Goal: Contribute content: Add original content to the website for others to see

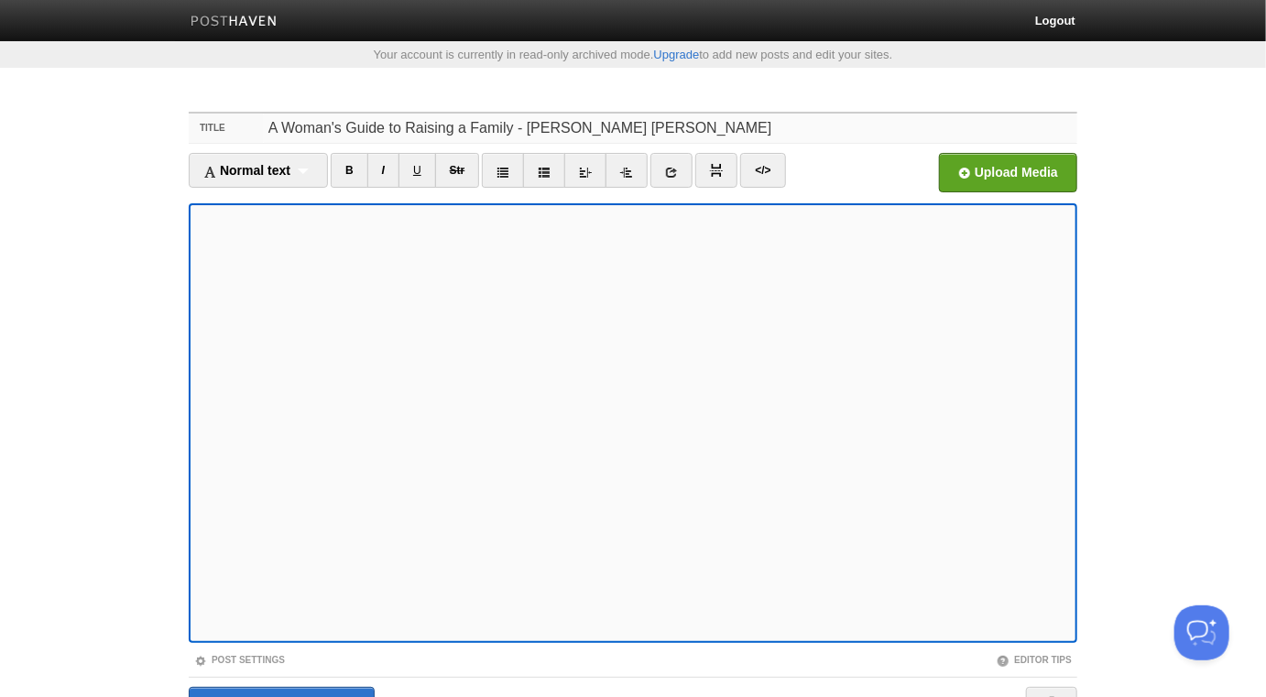
click at [605, 122] on input "A Woman's Guide to Raising a Family - [PERSON_NAME] [PERSON_NAME]" at bounding box center [670, 128] width 814 height 29
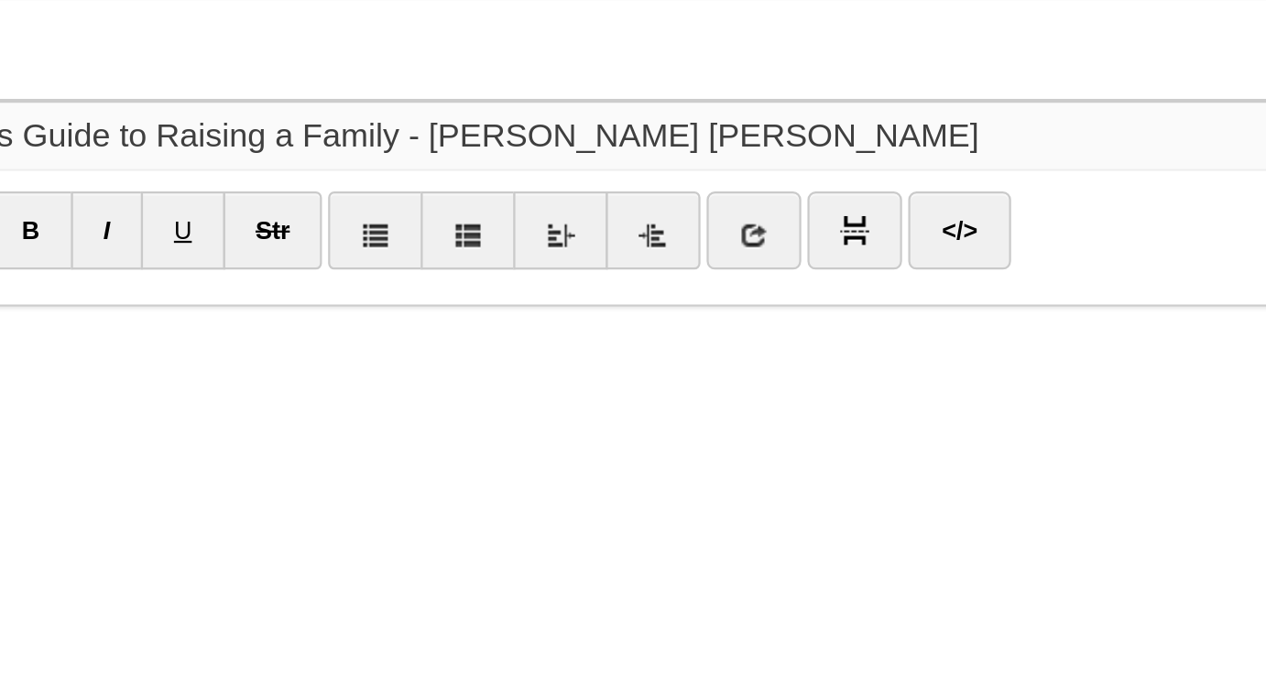
click at [619, 128] on input "A Woman's Guide to Raising a Family - [PERSON_NAME] [PERSON_NAME]" at bounding box center [670, 128] width 814 height 29
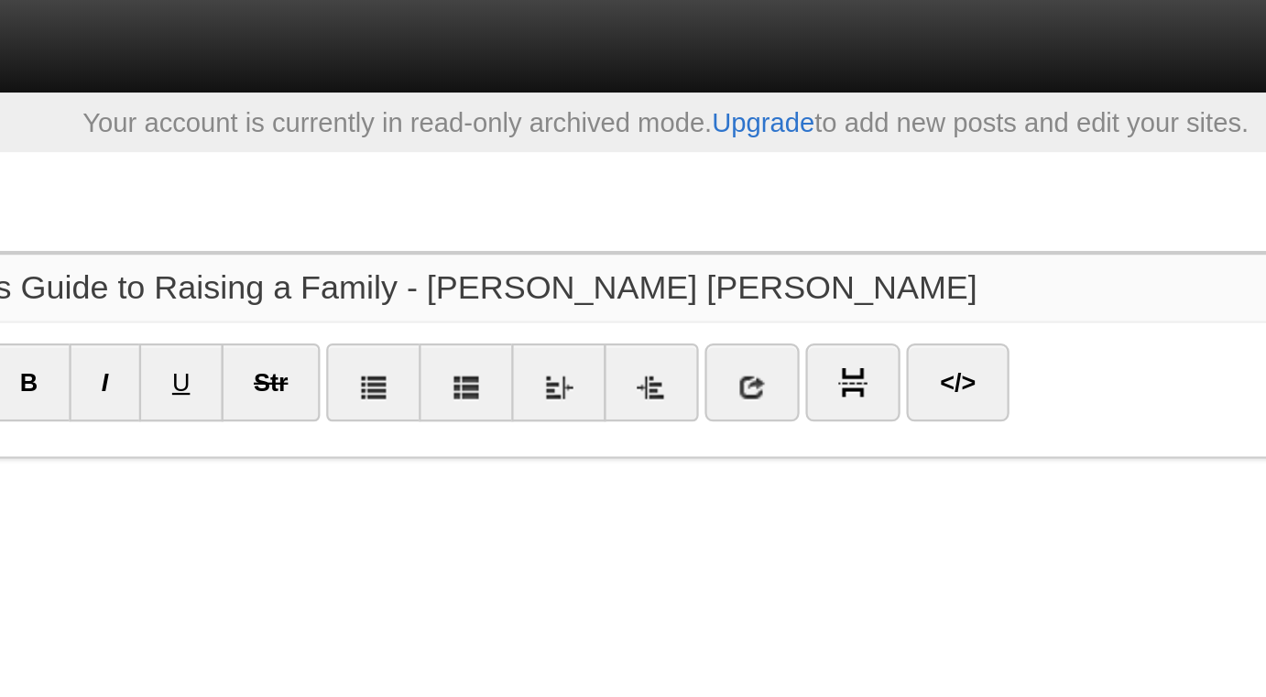
click at [605, 133] on input "A Woman's Guide to Raising a Family - [PERSON_NAME] [PERSON_NAME]" at bounding box center [670, 128] width 814 height 29
type input "A Woman's Guide to Raising a Family - [PERSON_NAME] [PERSON_NAME]"
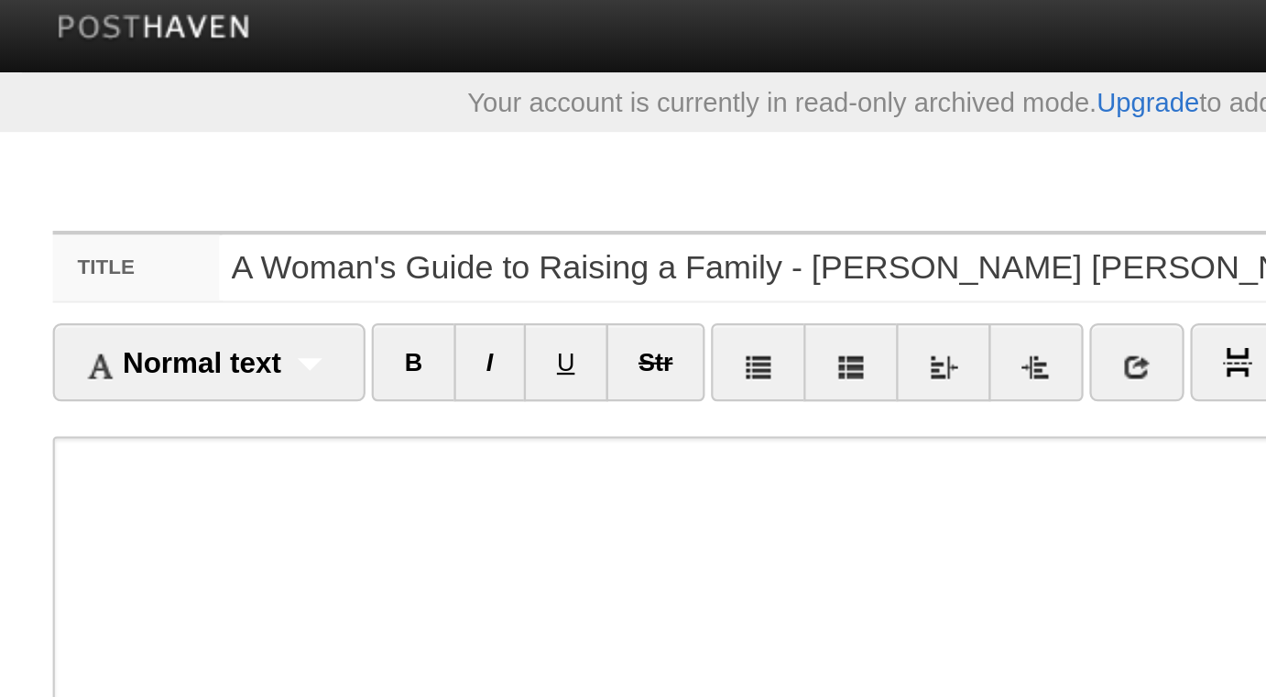
click at [397, 207] on iframe at bounding box center [633, 423] width 888 height 440
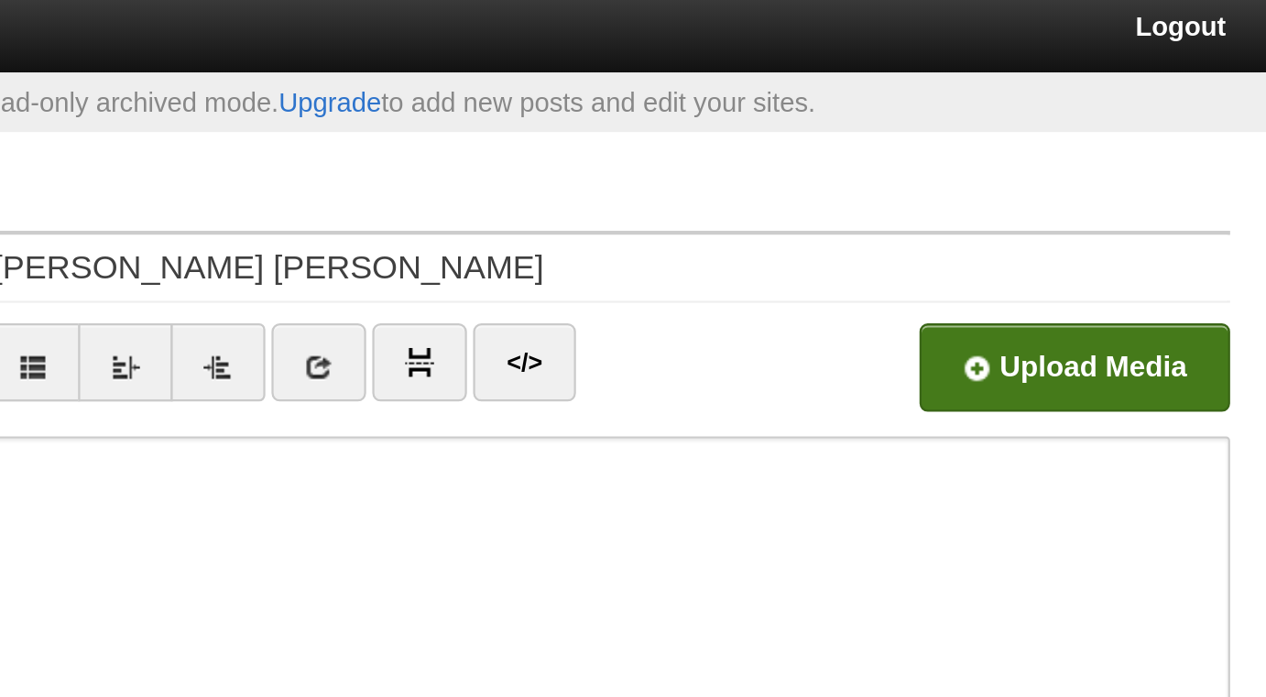
click at [996, 185] on input "file" at bounding box center [455, 177] width 1387 height 93
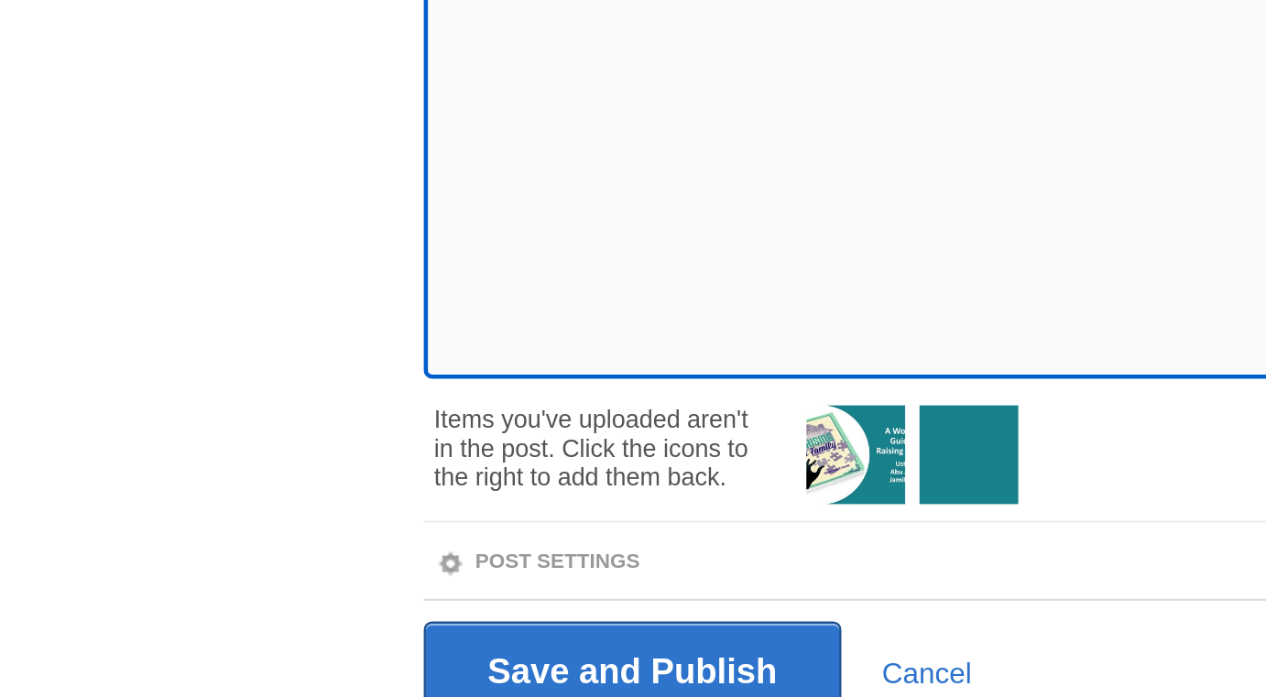
scroll to position [90, 0]
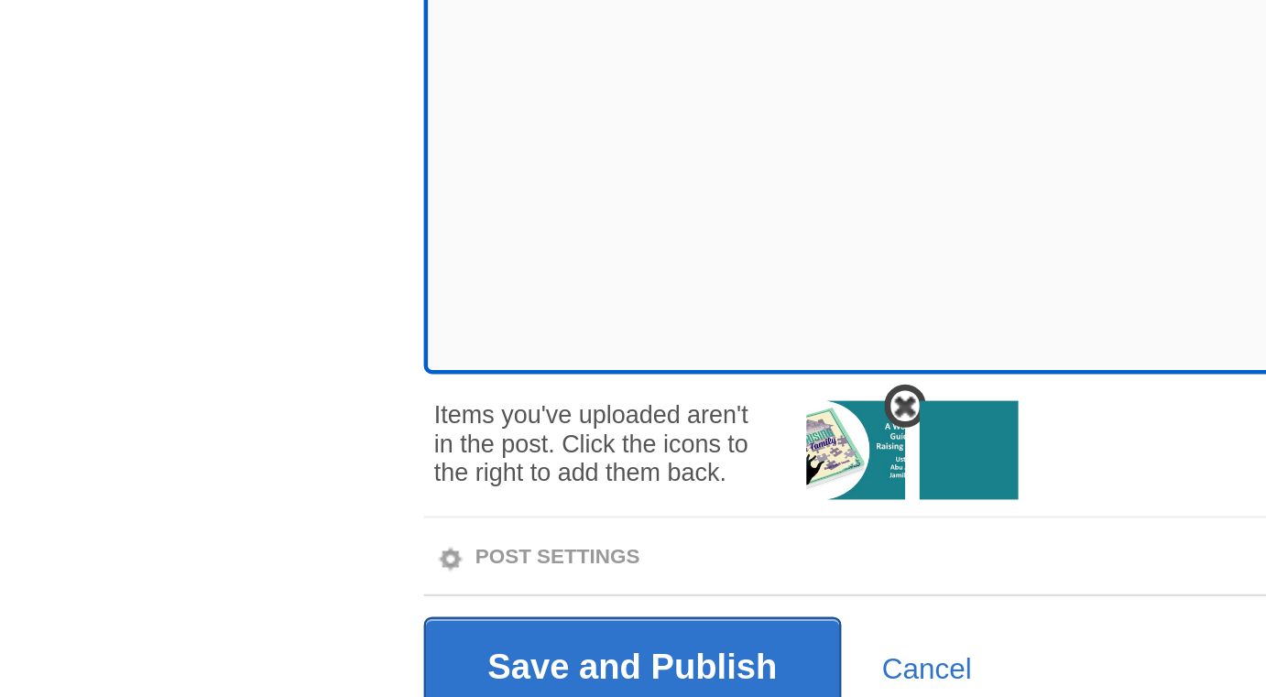
click at [399, 564] on span at bounding box center [403, 567] width 13 height 13
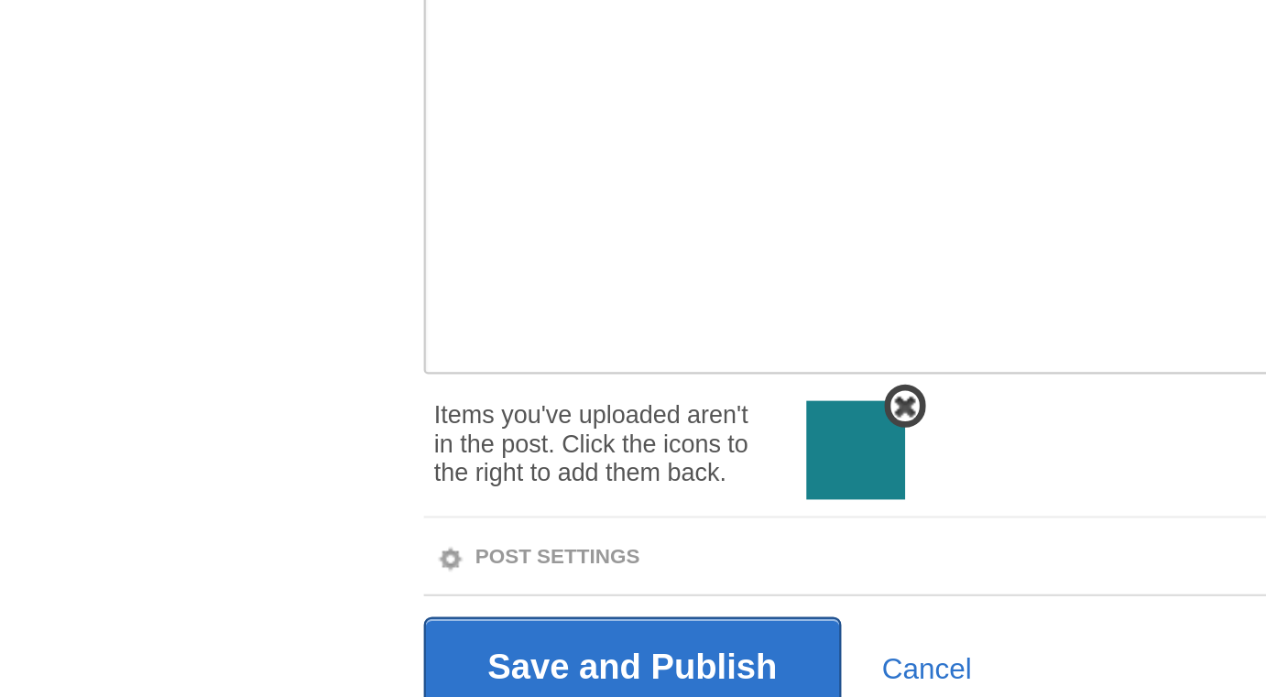
click at [405, 564] on span at bounding box center [403, 567] width 13 height 13
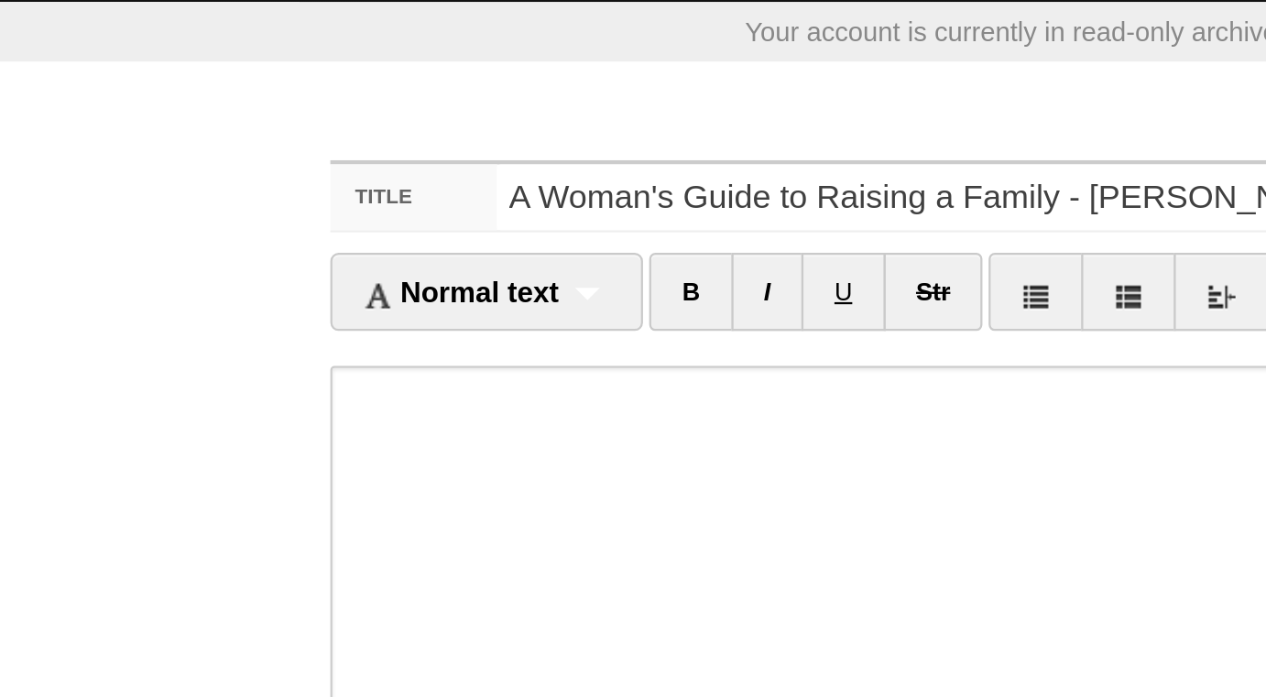
scroll to position [0, 0]
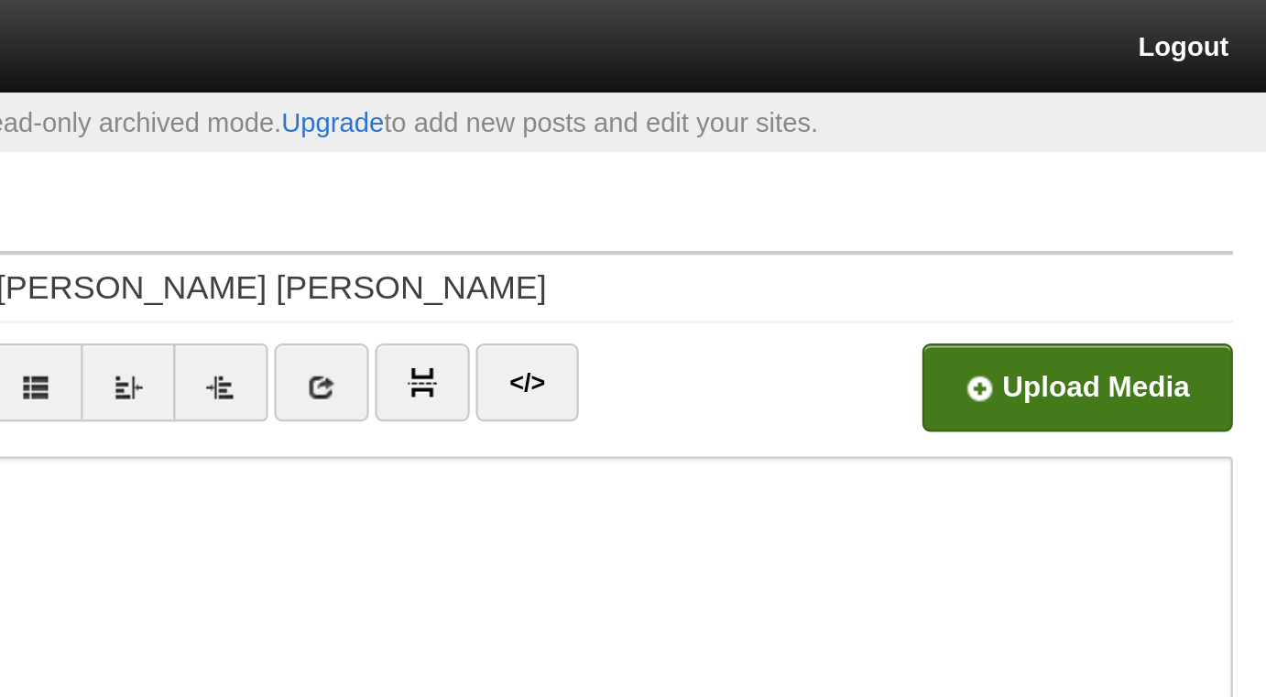
click at [1020, 168] on input "file" at bounding box center [455, 177] width 1387 height 93
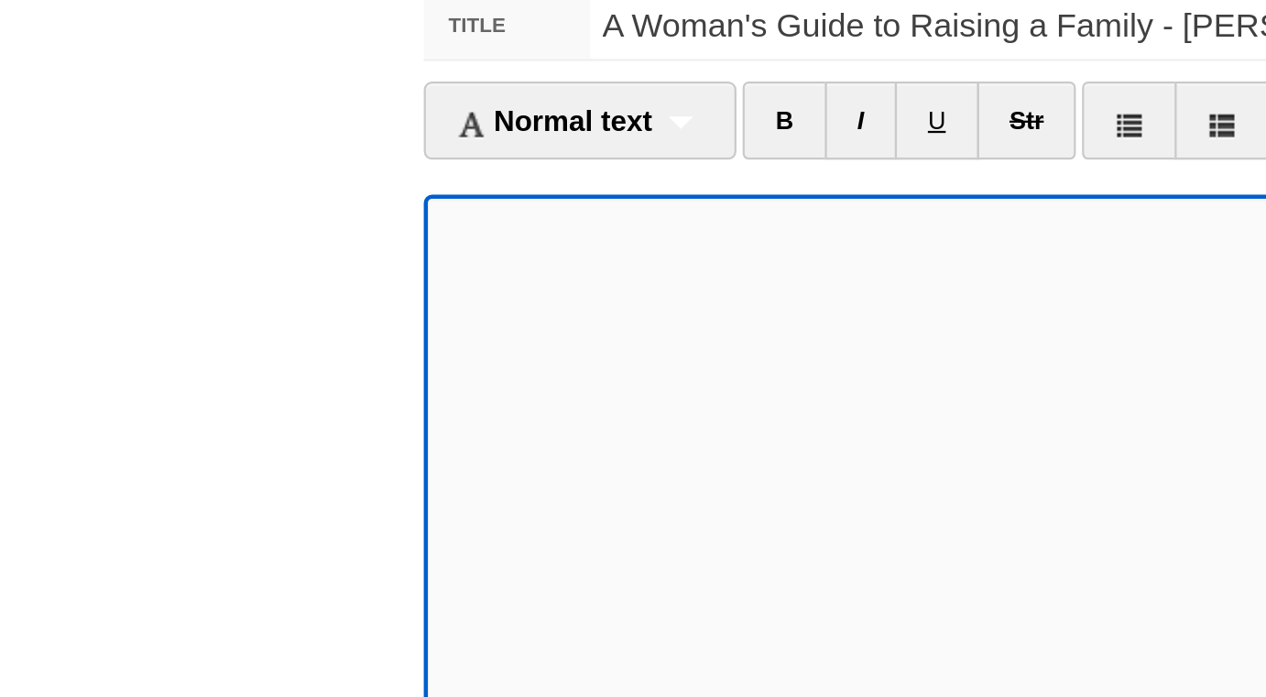
scroll to position [167, 0]
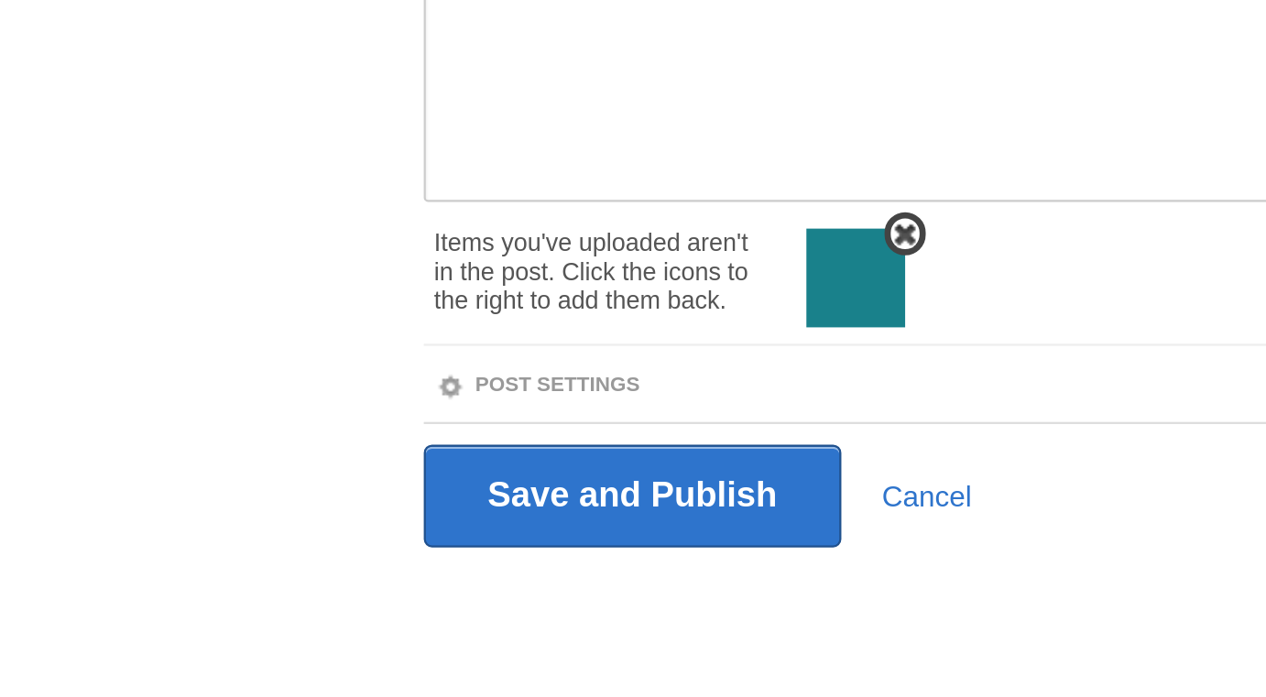
click at [381, 518] on img at bounding box center [381, 510] width 44 height 44
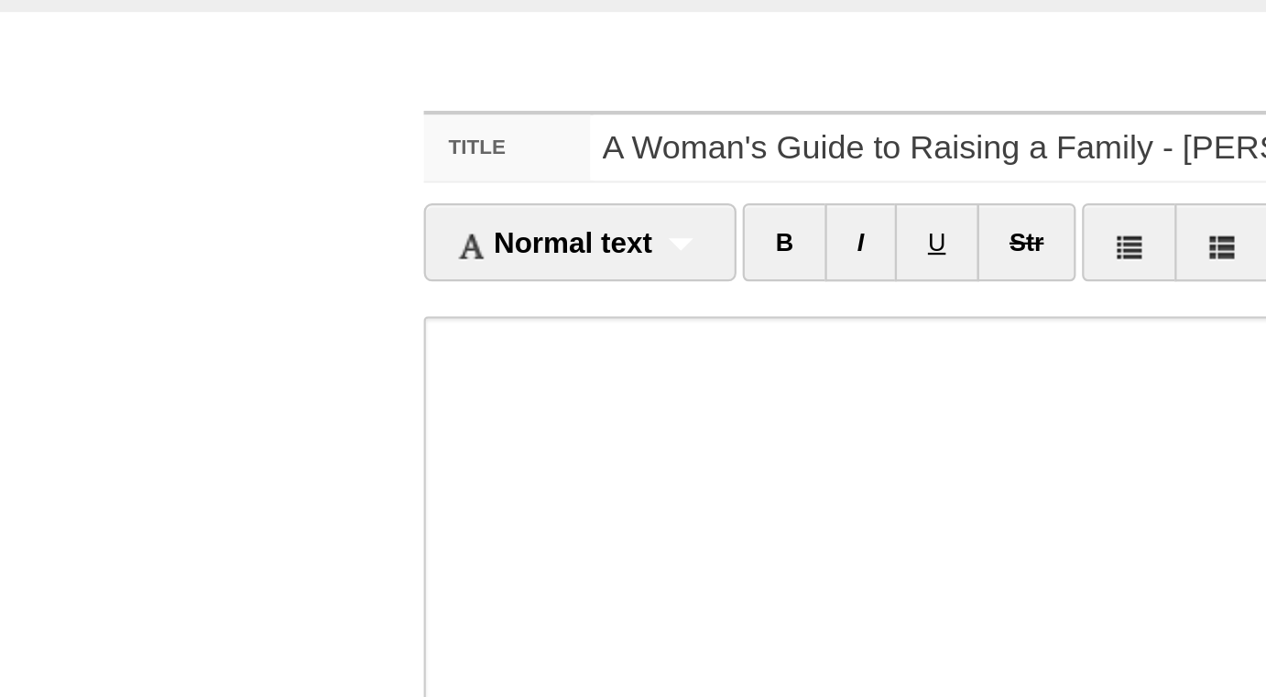
click at [282, 135] on div "Normal text Normal text Heading 1 Heading 2 Heading 3 B I U Str × </>" at bounding box center [633, 116] width 888 height 50
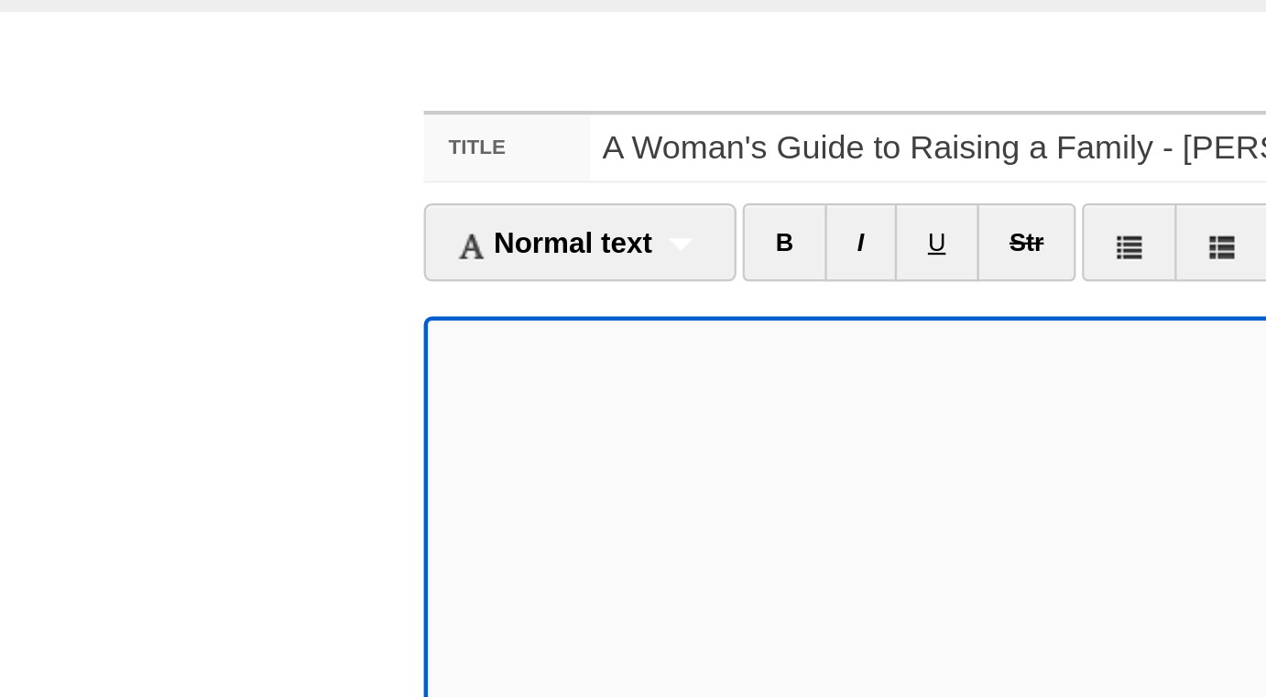
scroll to position [61, 0]
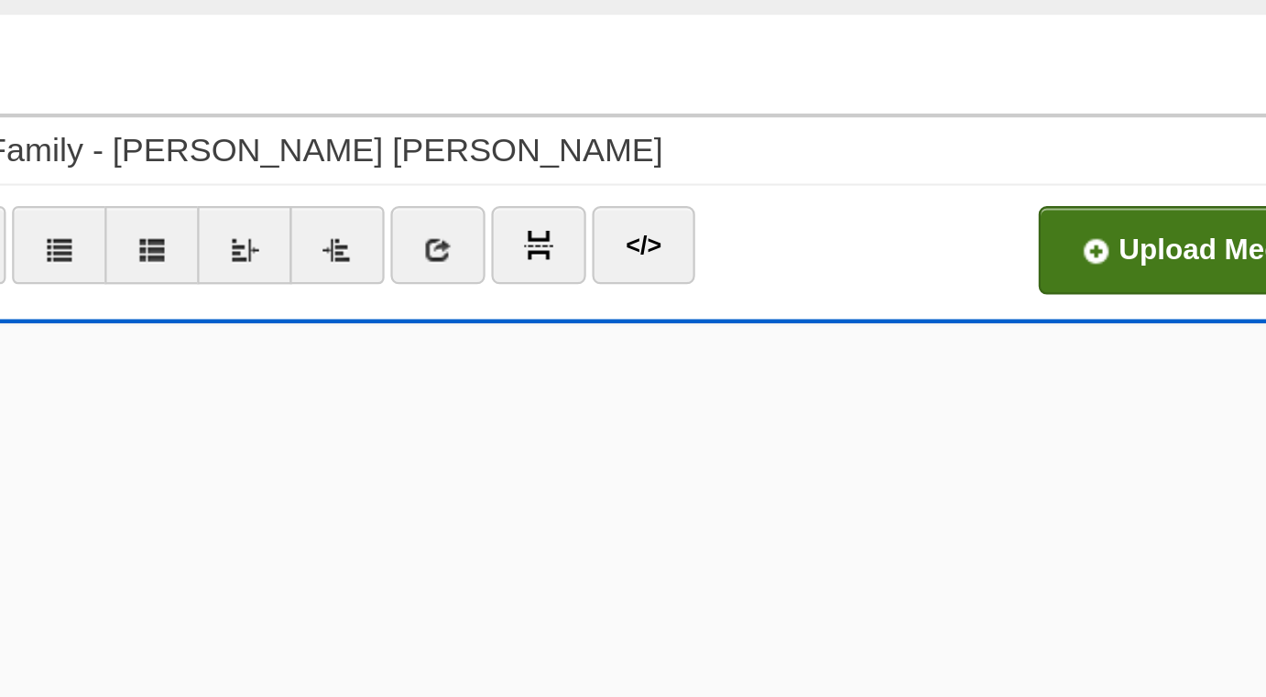
click at [977, 116] on input "file" at bounding box center [455, 116] width 1387 height 93
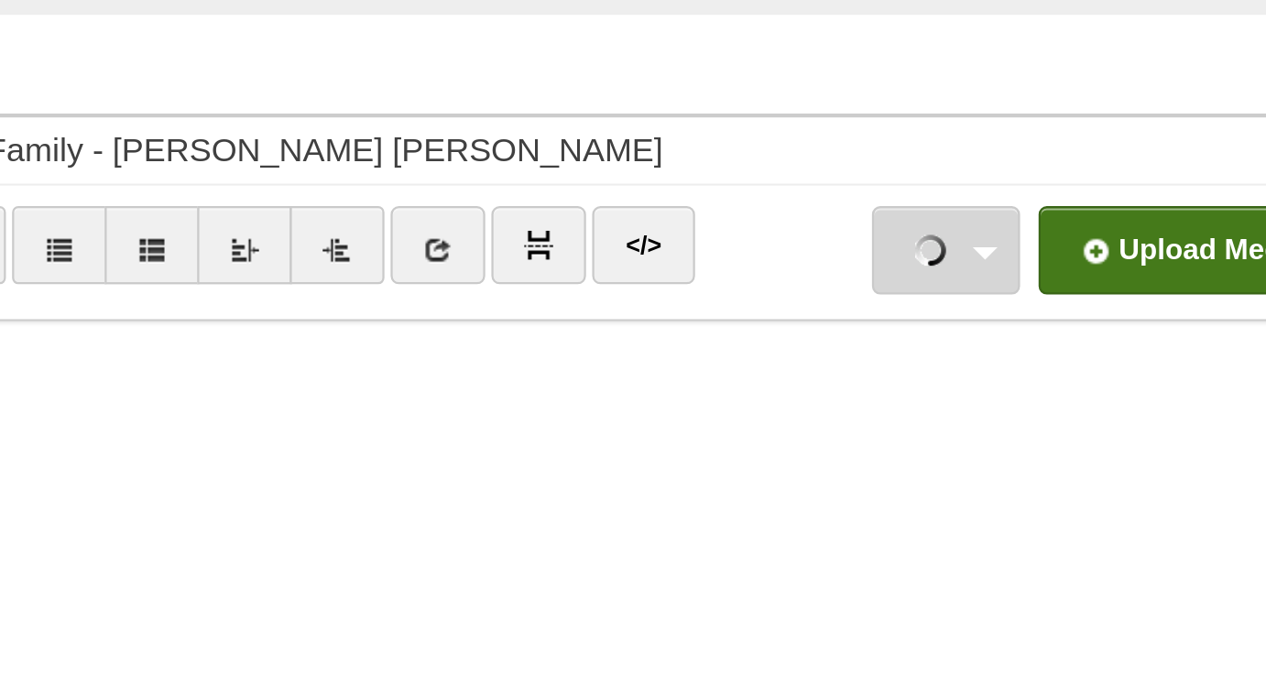
click at [903, 113] on link "Screenshot [DATE] 08.13.30.png 2.97 MB Cancel" at bounding box center [898, 111] width 66 height 39
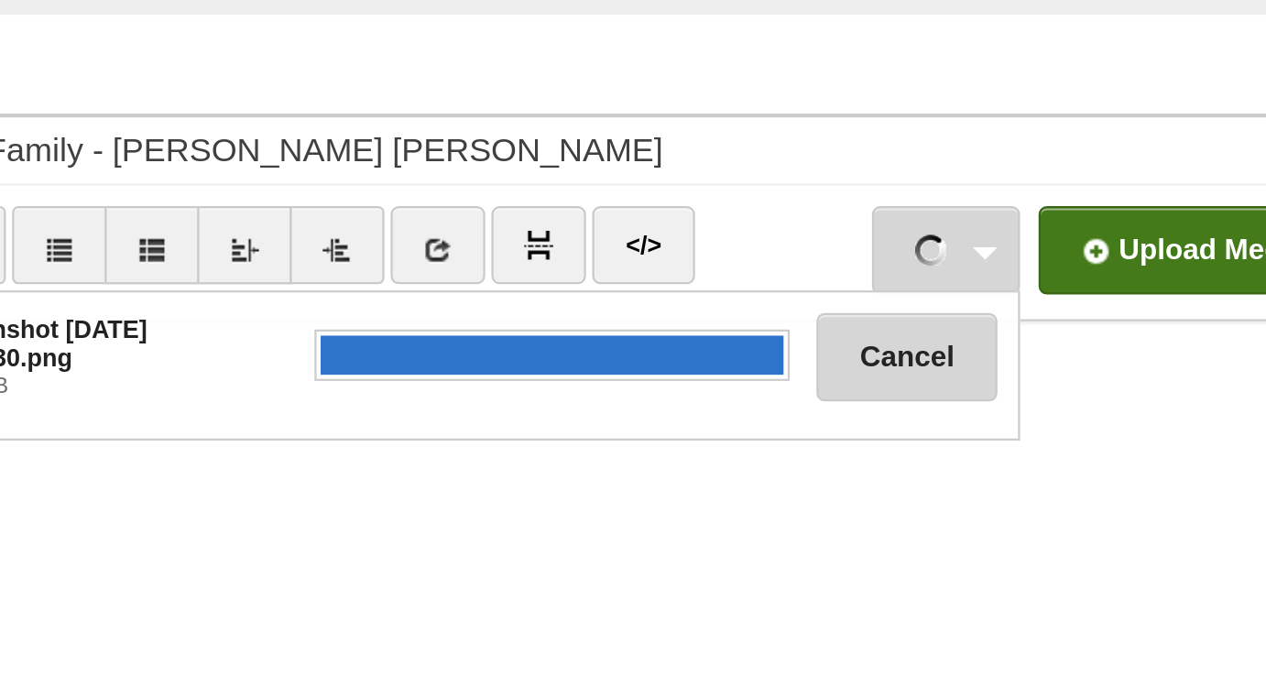
click at [878, 164] on button "Cancel" at bounding box center [880, 158] width 81 height 39
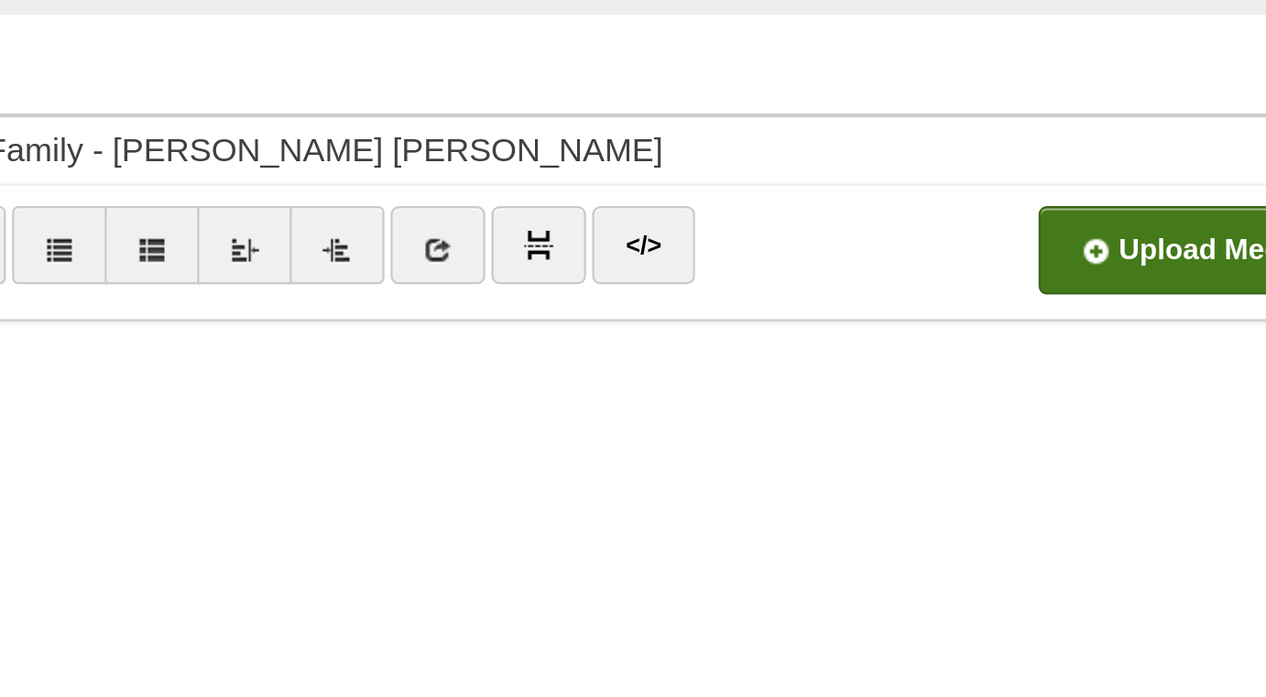
click at [959, 106] on input "file" at bounding box center [455, 116] width 1387 height 93
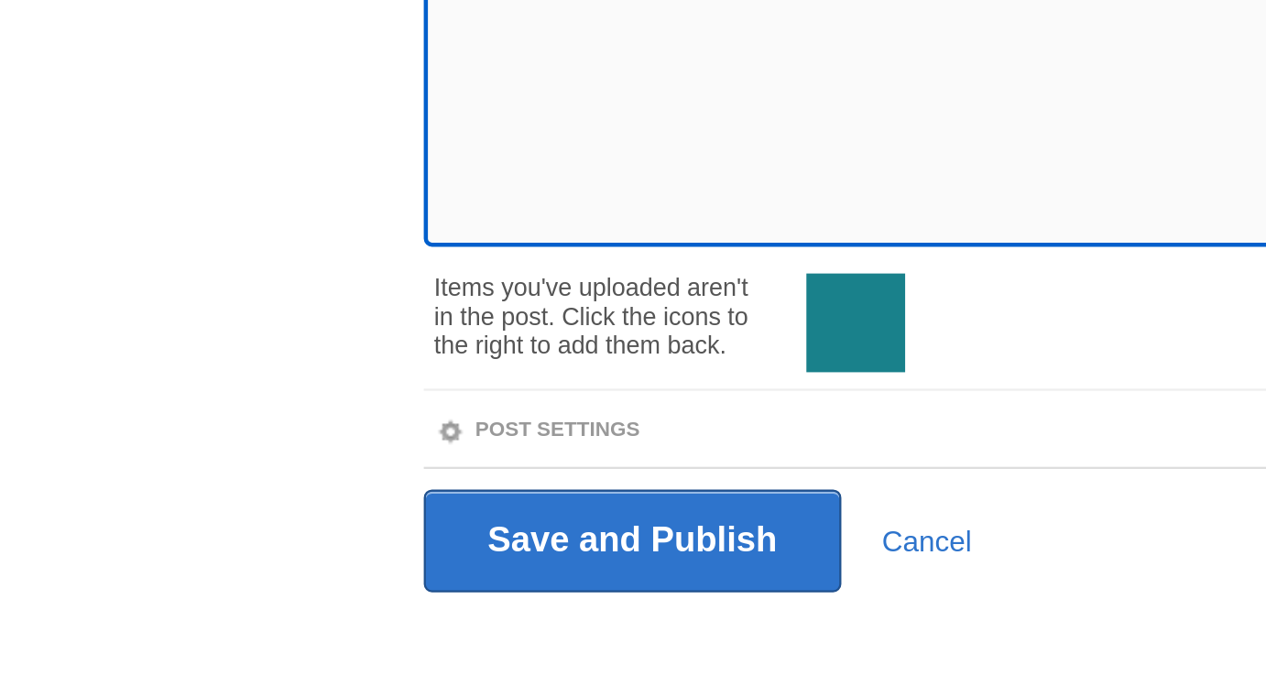
scroll to position [167, 0]
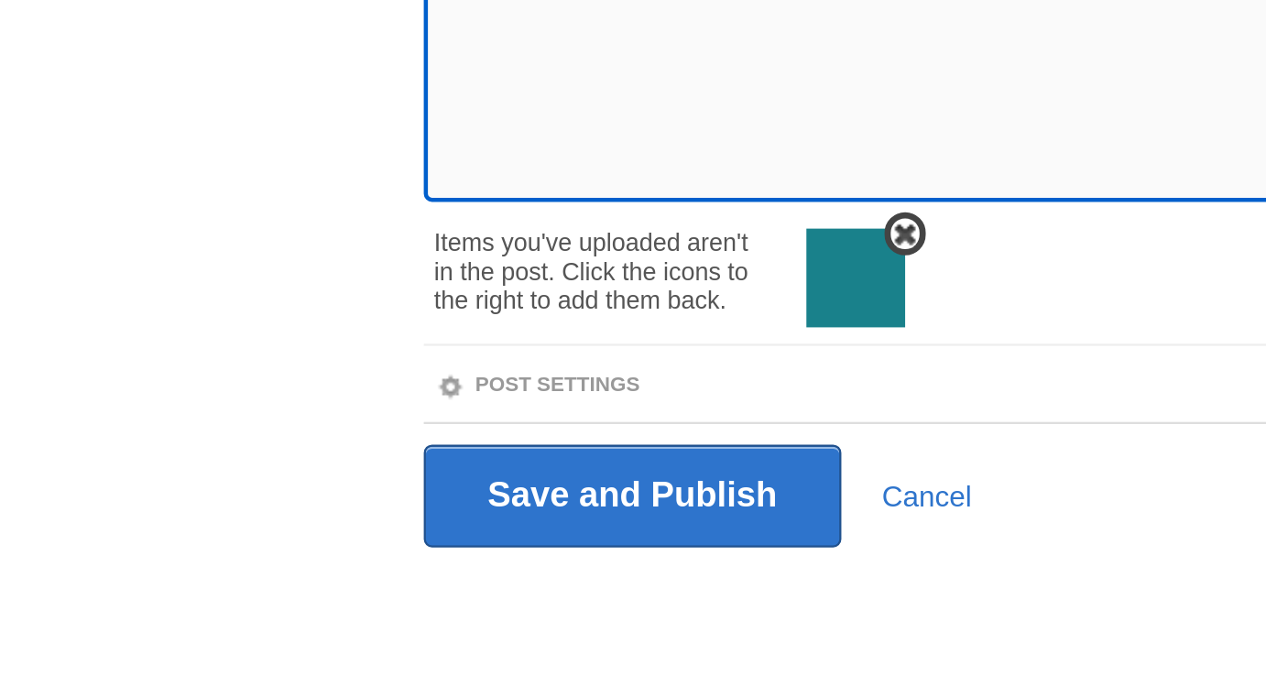
click at [404, 488] on span at bounding box center [403, 491] width 13 height 13
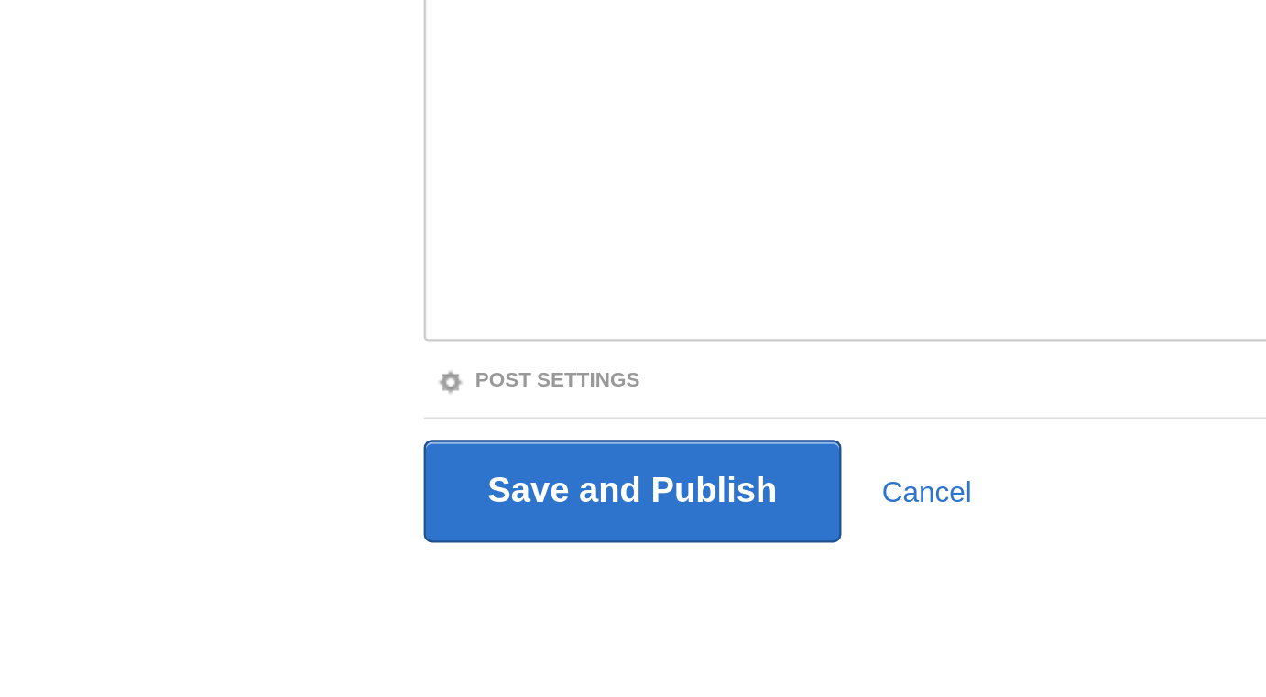
scroll to position [103, 0]
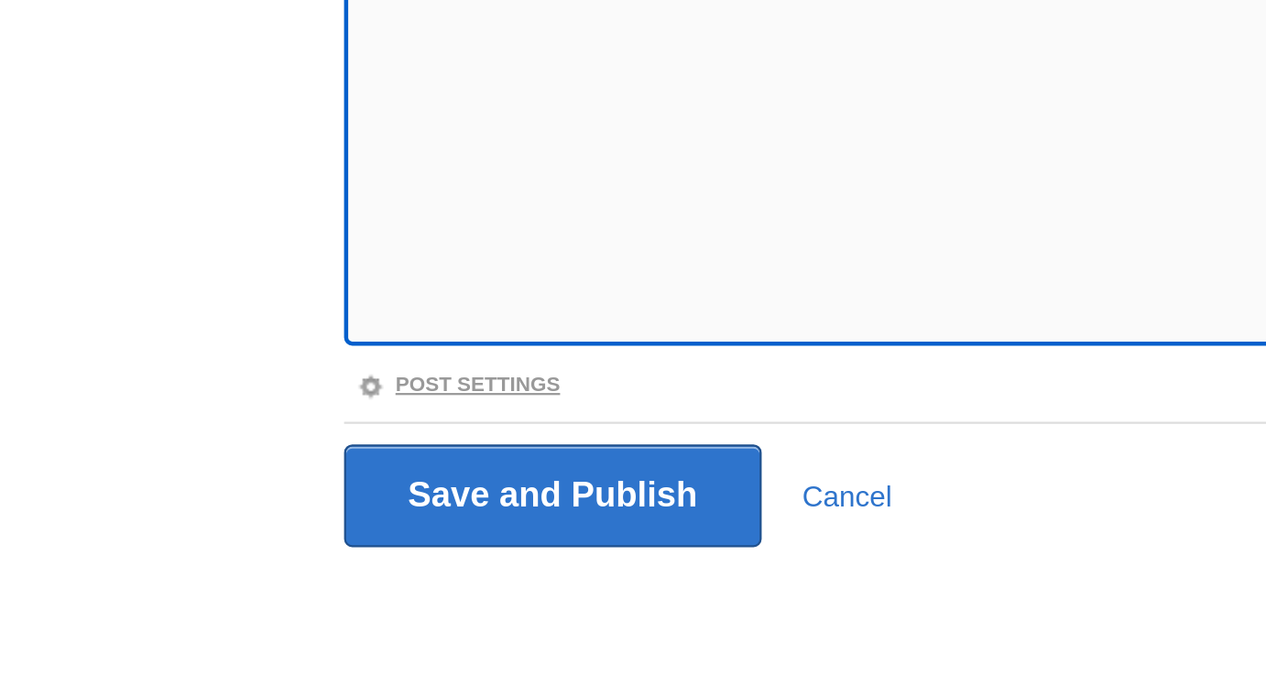
click at [275, 556] on link "Post Settings" at bounding box center [239, 557] width 91 height 10
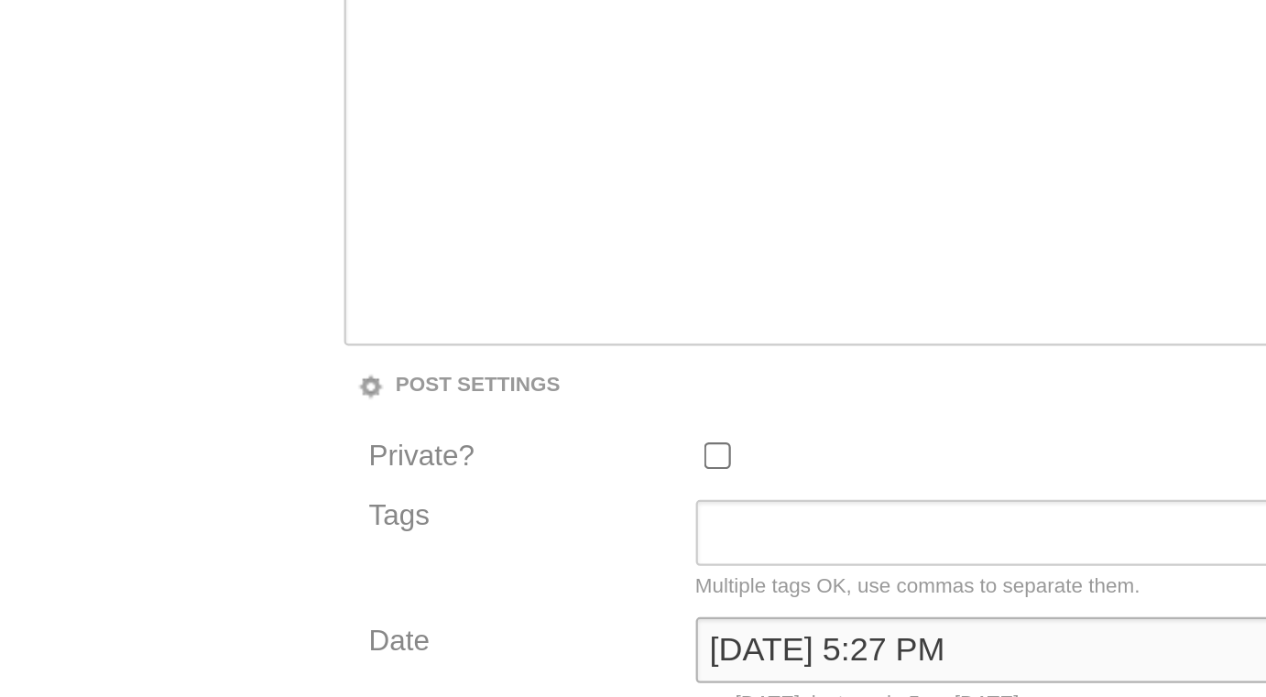
click at [404, 673] on input "[DATE] 5:27 PM" at bounding box center [557, 675] width 425 height 29
type input "now"
click button "Cancel" at bounding box center [0, 0] width 0 height 0
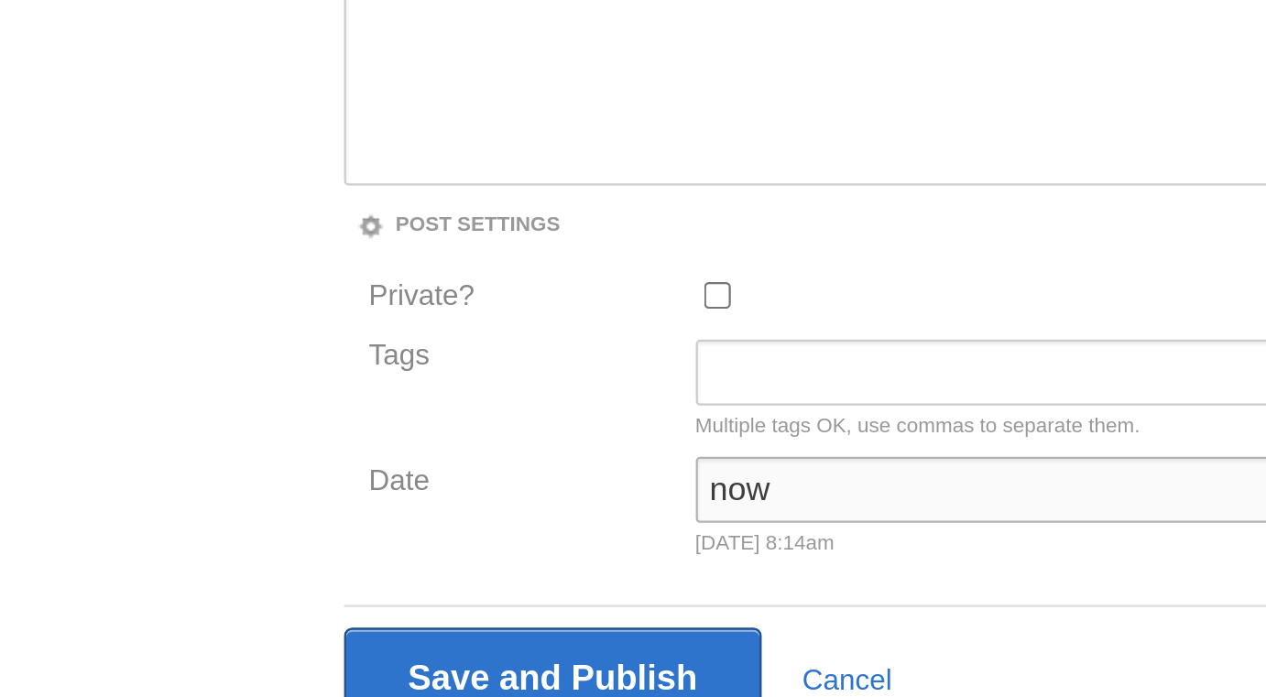
scroll to position [241, 0]
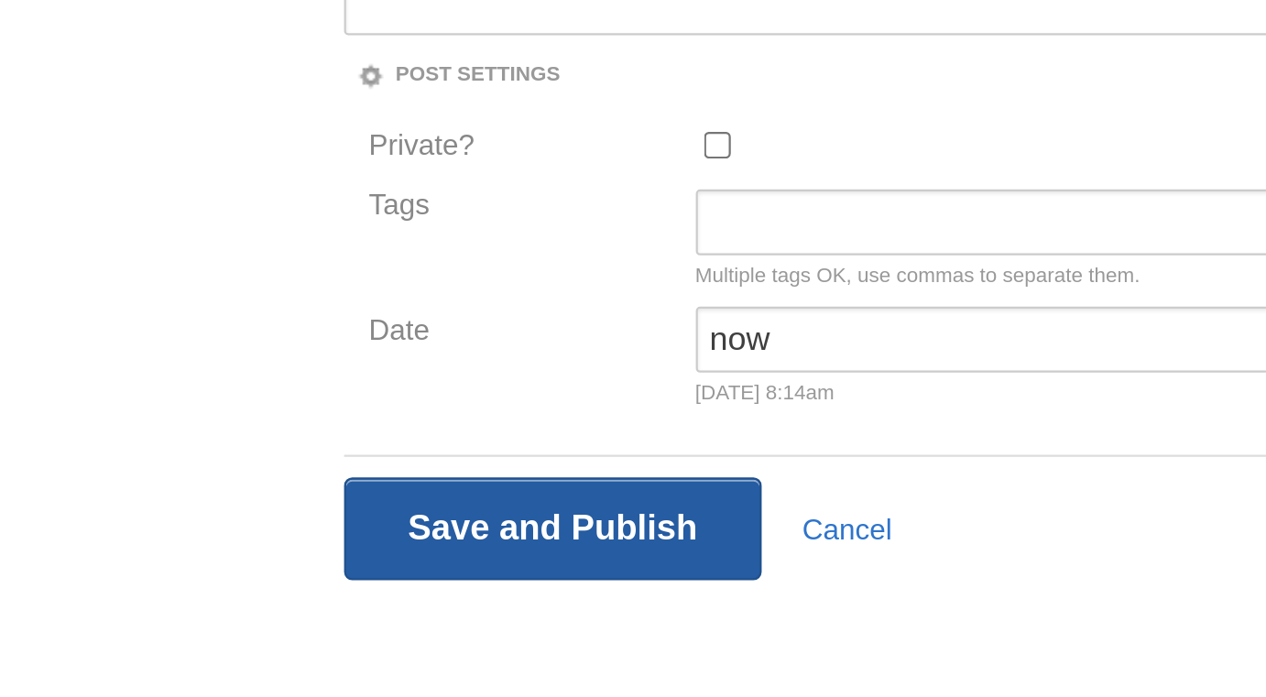
click at [343, 618] on input "Save and Publish" at bounding box center [282, 622] width 186 height 46
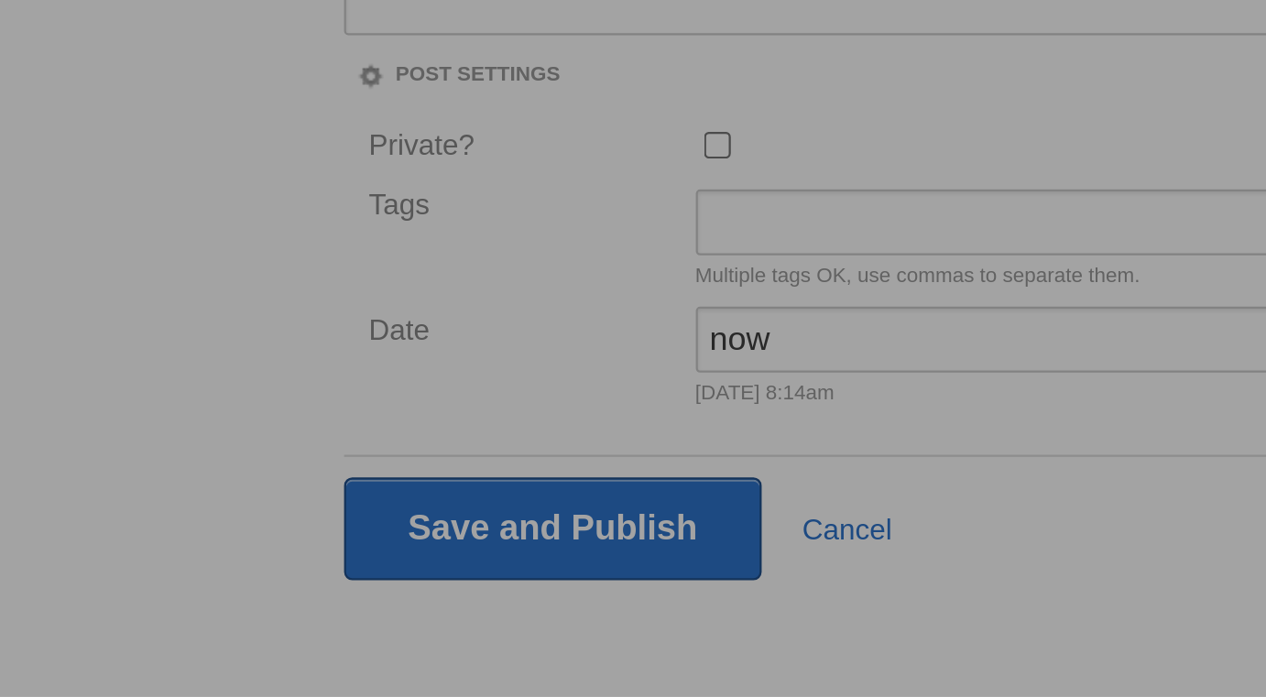
scroll to position [95, 0]
